Goal: Task Accomplishment & Management: Use online tool/utility

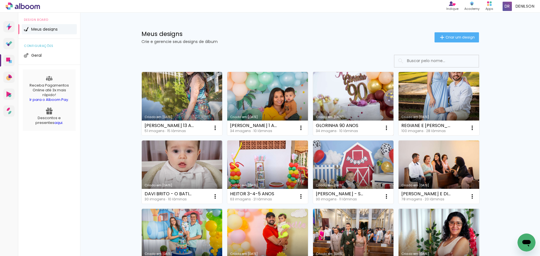
click at [352, 95] on link "Criado em [DATE]" at bounding box center [353, 104] width 81 height 64
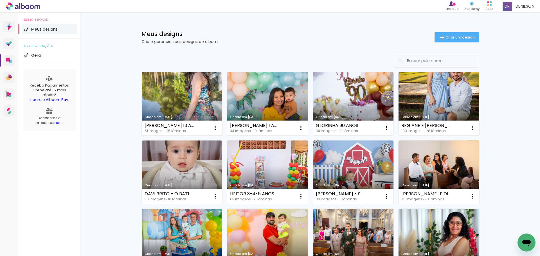
click at [179, 106] on link "Criado em [DATE]" at bounding box center [182, 104] width 81 height 64
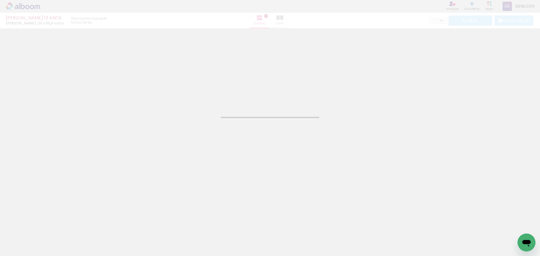
type input "JPG"
type input "Alta, 300 DPI"
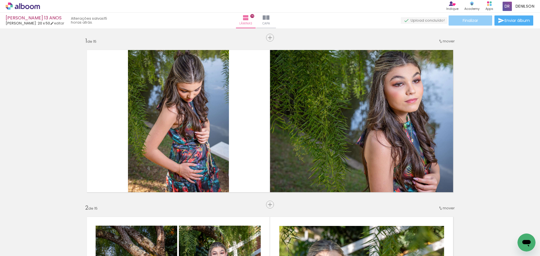
click at [468, 22] on span "Finalizar" at bounding box center [470, 21] width 15 height 4
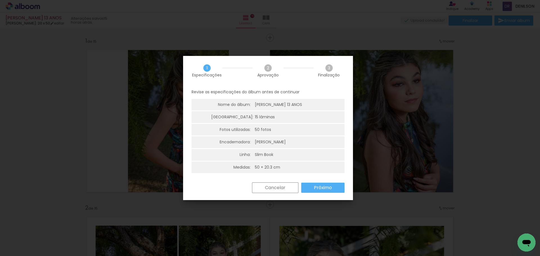
click at [0, 0] on slot "Próximo" at bounding box center [0, 0] width 0 height 0
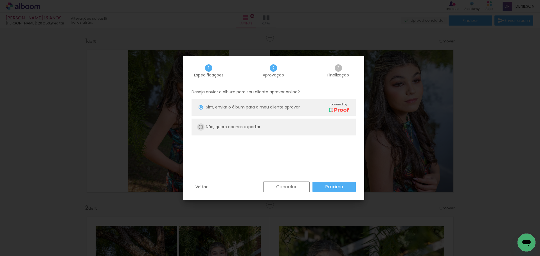
click at [201, 127] on div at bounding box center [201, 127] width 5 height 5
type paper-radio-button "on"
click at [0, 0] on slot "Próximo" at bounding box center [0, 0] width 0 height 0
type input "Alta, 300 DPI"
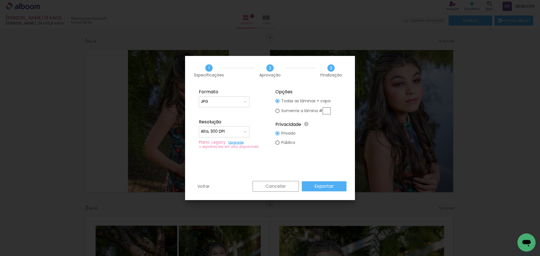
click at [0, 0] on slot "Exportar" at bounding box center [0, 0] width 0 height 0
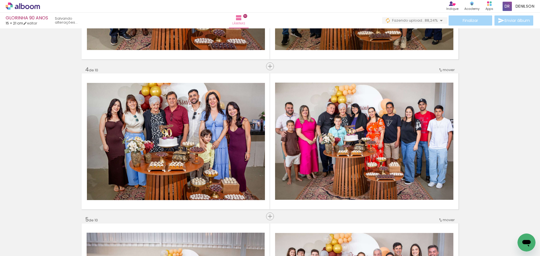
scroll to position [450, 0]
